Goal: Check status: Check status

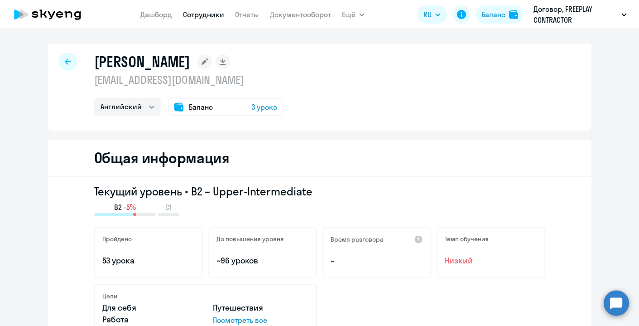
select select "english"
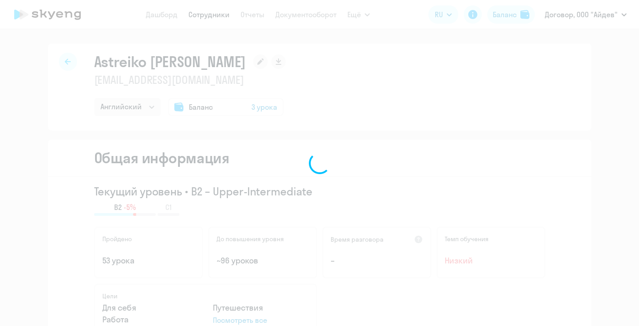
select select "english"
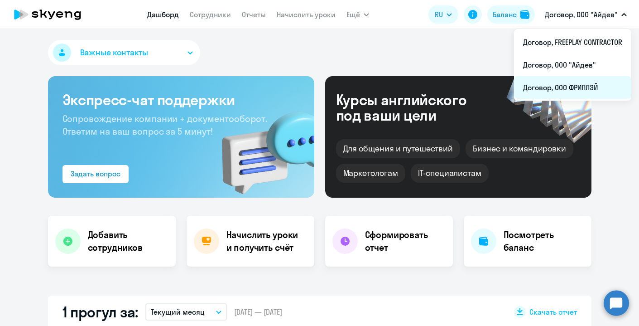
click at [590, 86] on li "Договор, ООО ФРИПЛЭЙ" at bounding box center [572, 87] width 117 height 23
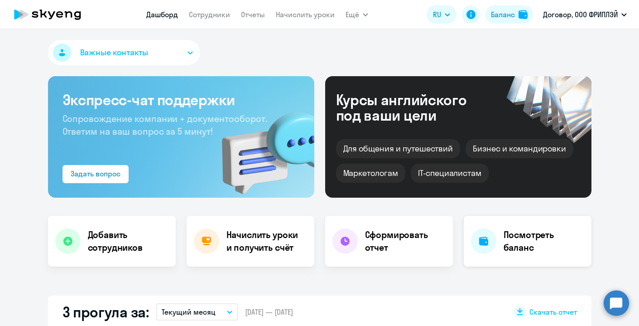
click at [518, 234] on h4 "Посмотреть баланс" at bounding box center [544, 240] width 81 height 25
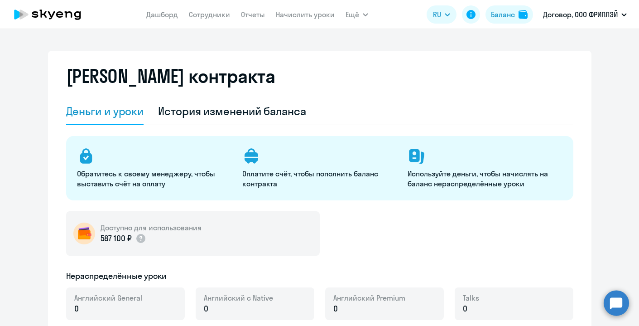
select select "english_adult_not_native_speaker"
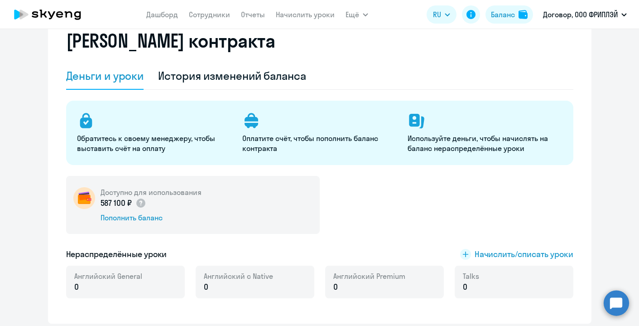
scroll to position [37, 0]
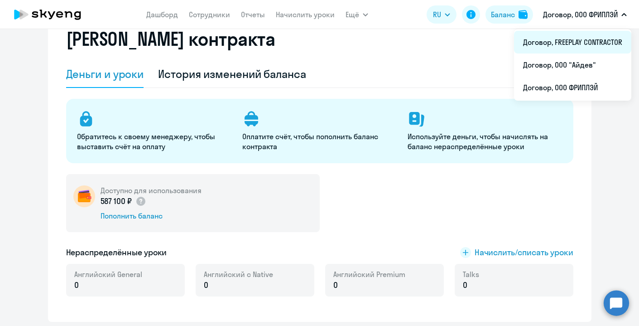
click at [577, 47] on li "Договор, FREEPLAY CONTRACTOR" at bounding box center [572, 42] width 117 height 23
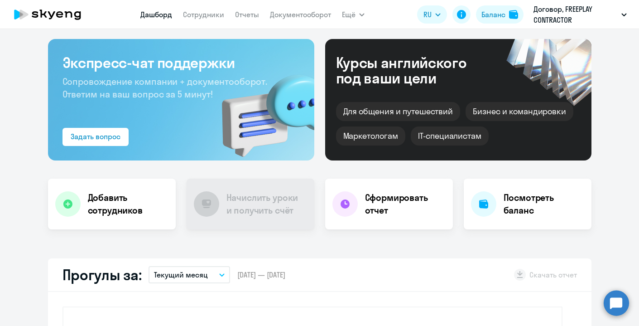
select select "30"
